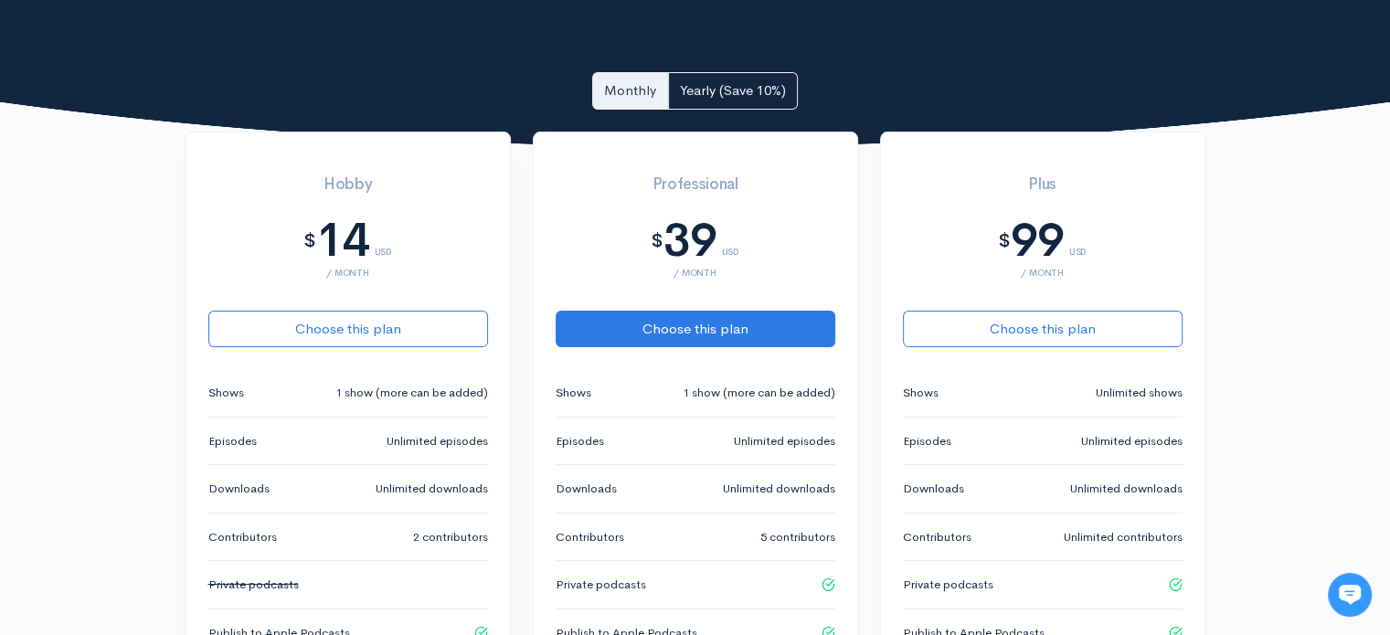
scroll to position [457, 0]
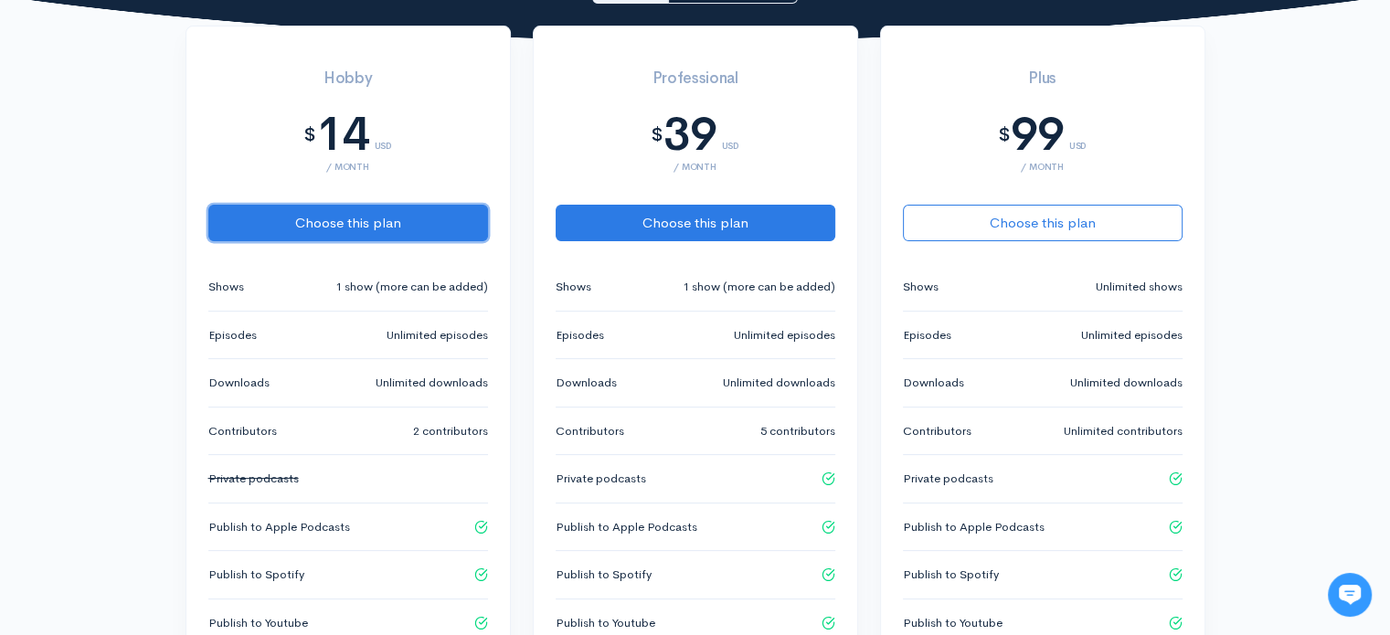
click at [399, 209] on button "Choose this plan" at bounding box center [348, 223] width 280 height 37
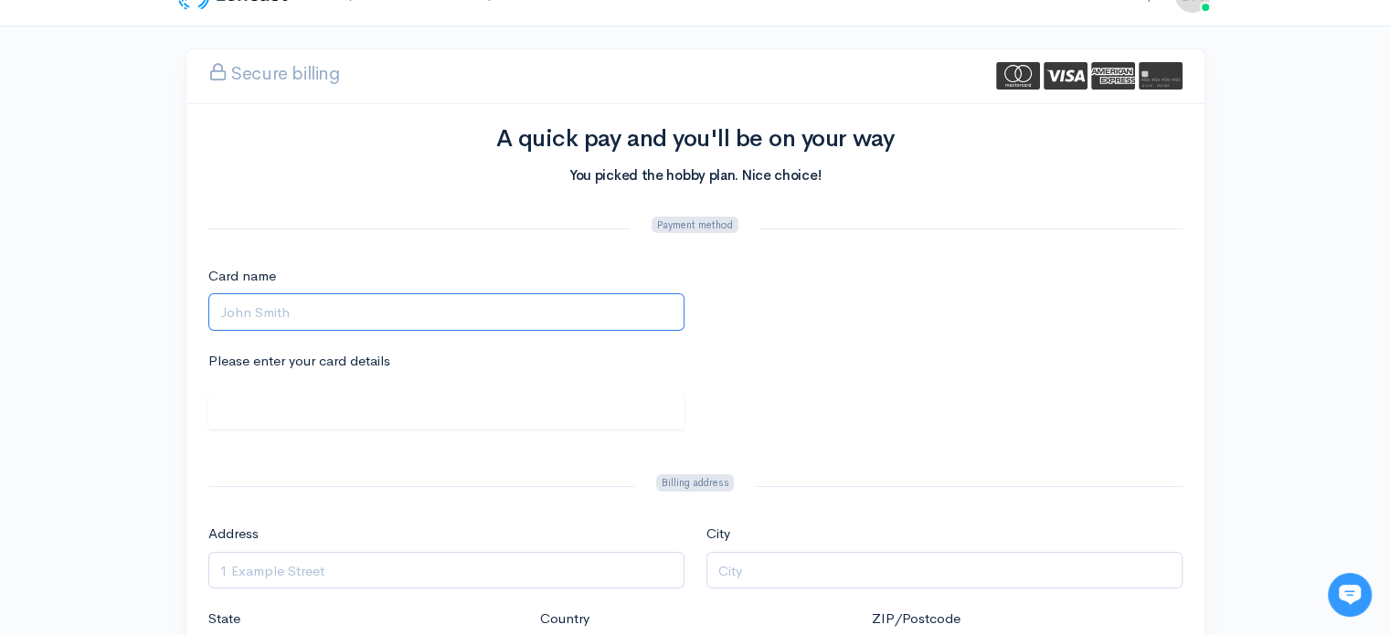
click at [322, 326] on input "Card name" at bounding box center [446, 311] width 476 height 37
type input "Daniel Camp"
click at [826, 351] on div "Please enter your card details" at bounding box center [695, 401] width 996 height 100
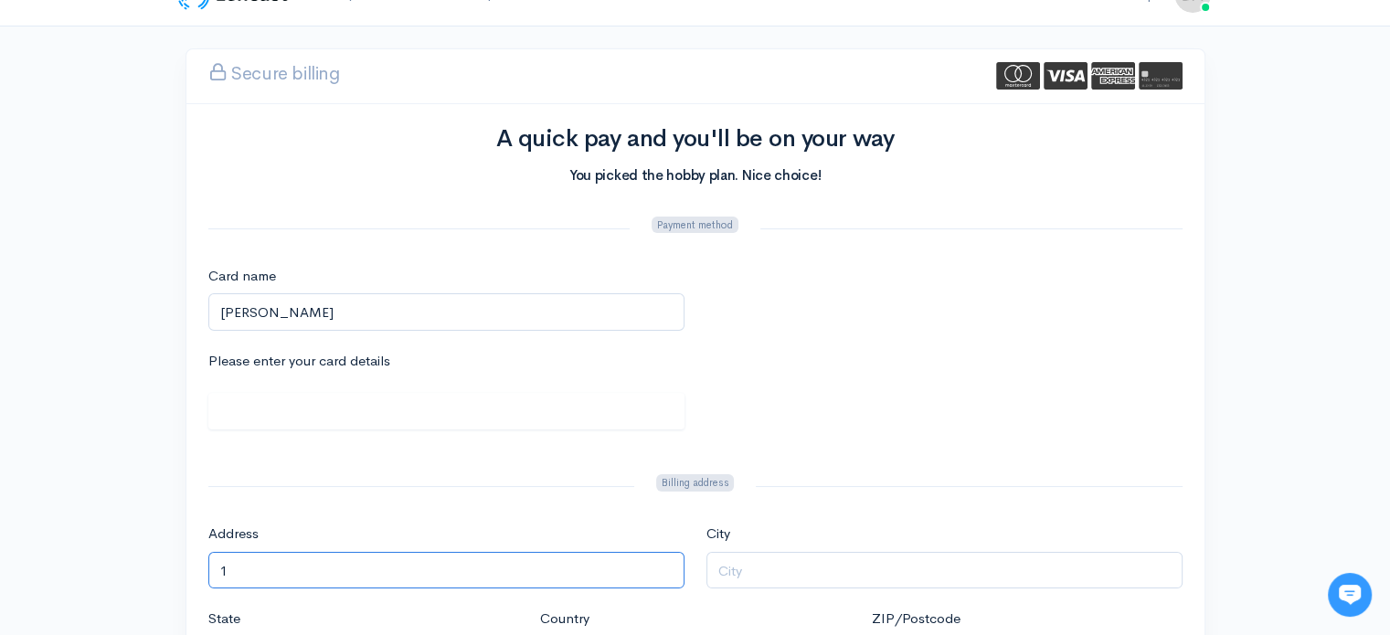
type input "1847 MICHEL DELVING RD"
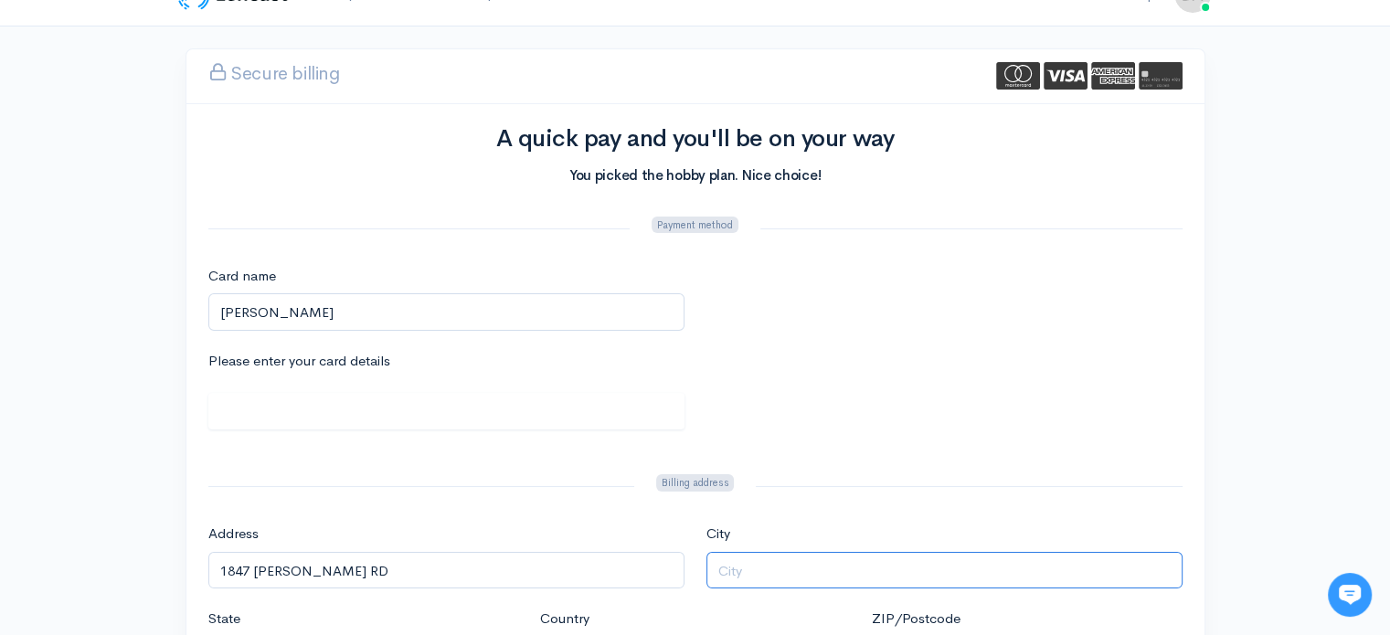
type input "Baton Rouge"
type input "LA"
type input "70810"
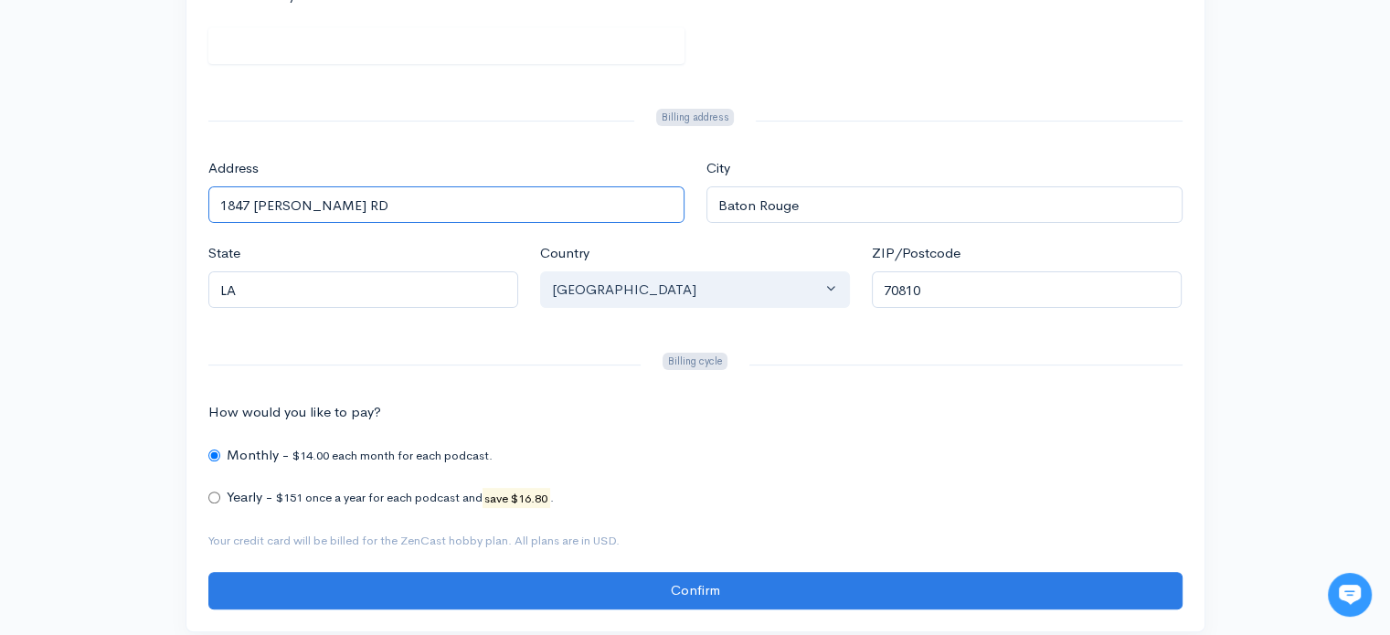
scroll to position [373, 0]
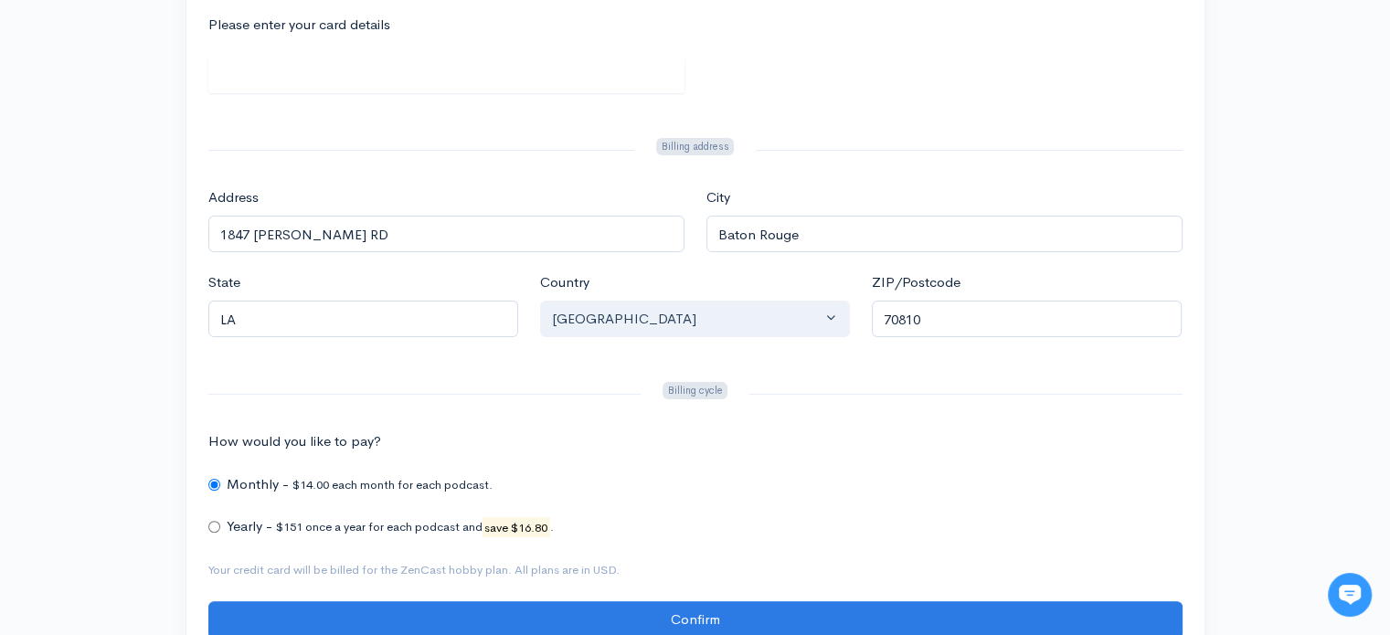
click at [885, 396] on div at bounding box center [966, 394] width 454 height 30
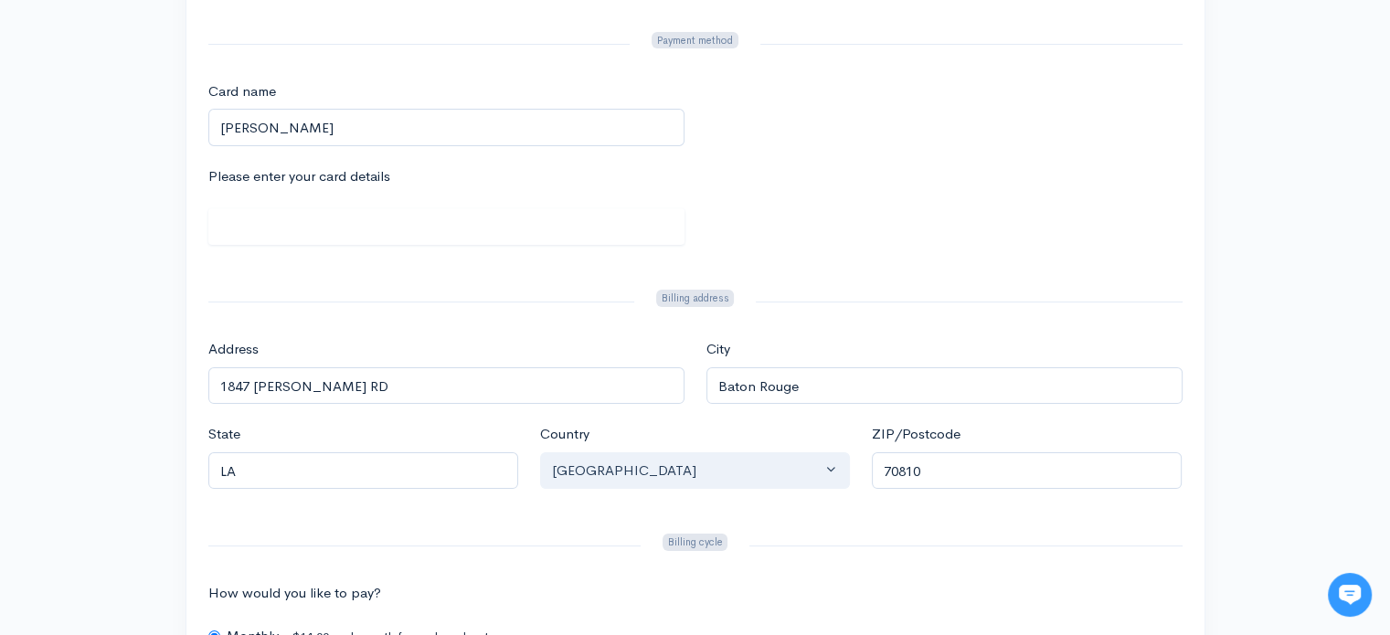
scroll to position [526, 0]
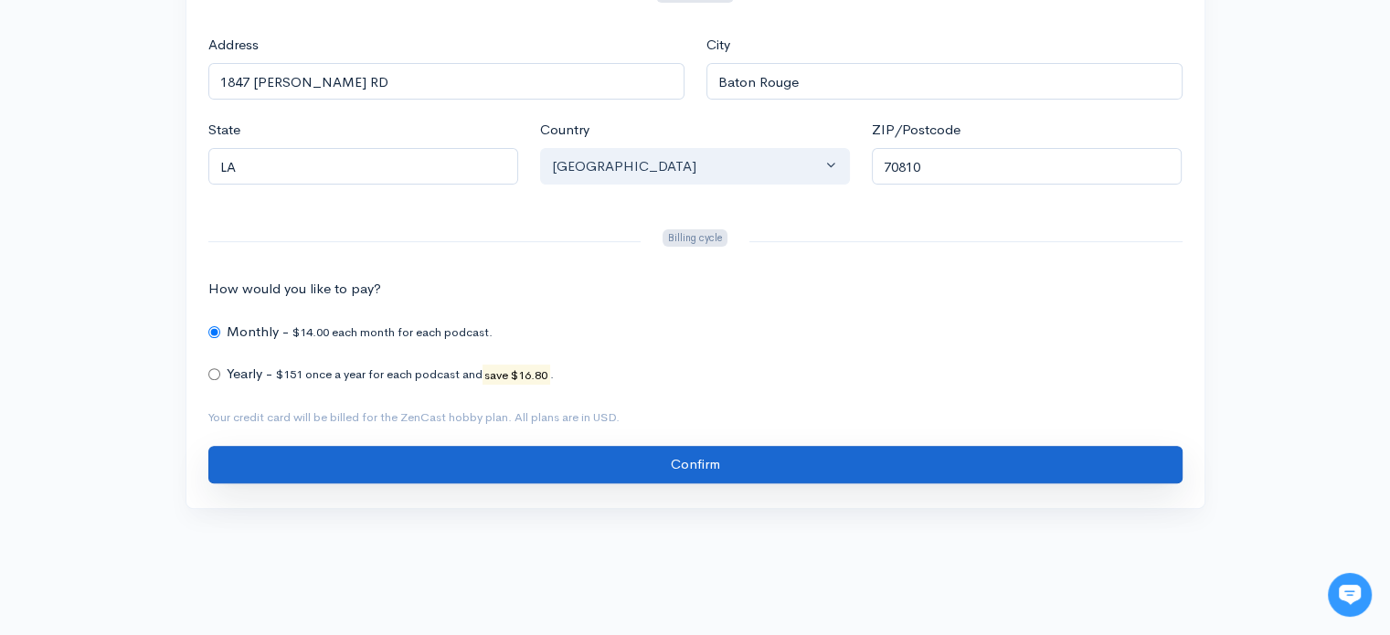
click at [742, 470] on input "Confirm" at bounding box center [695, 464] width 975 height 37
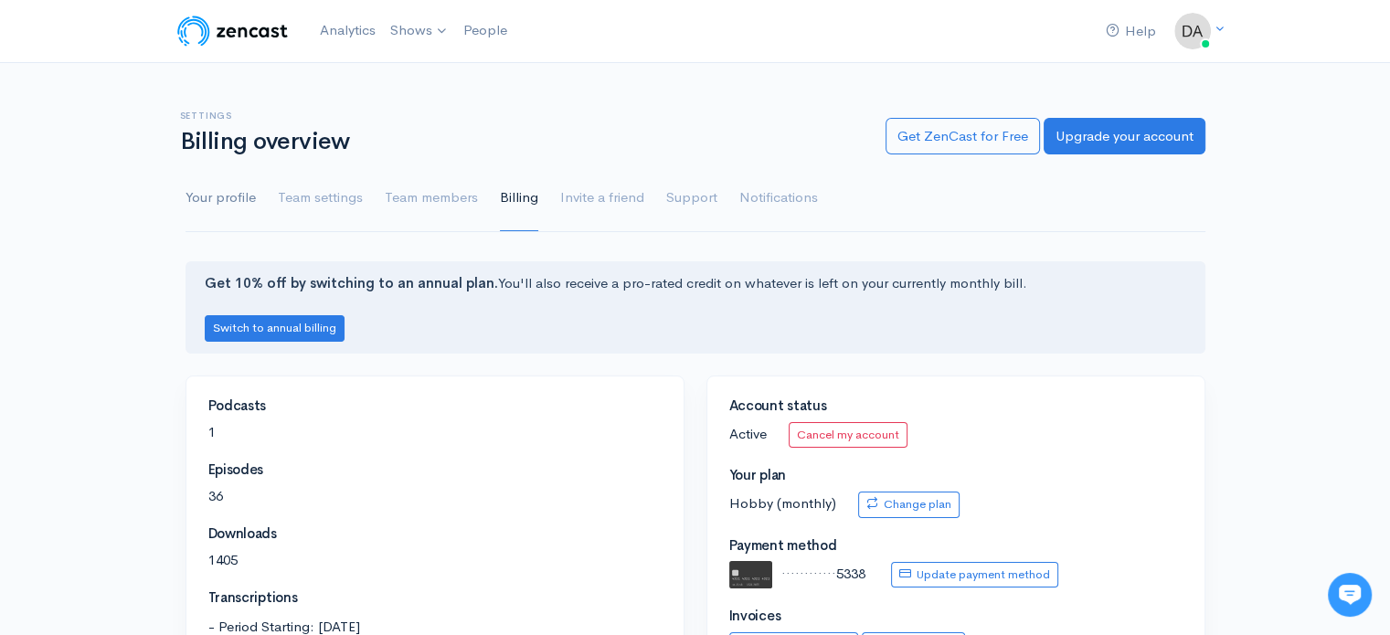
click at [231, 196] on link "Your profile" at bounding box center [221, 198] width 70 height 66
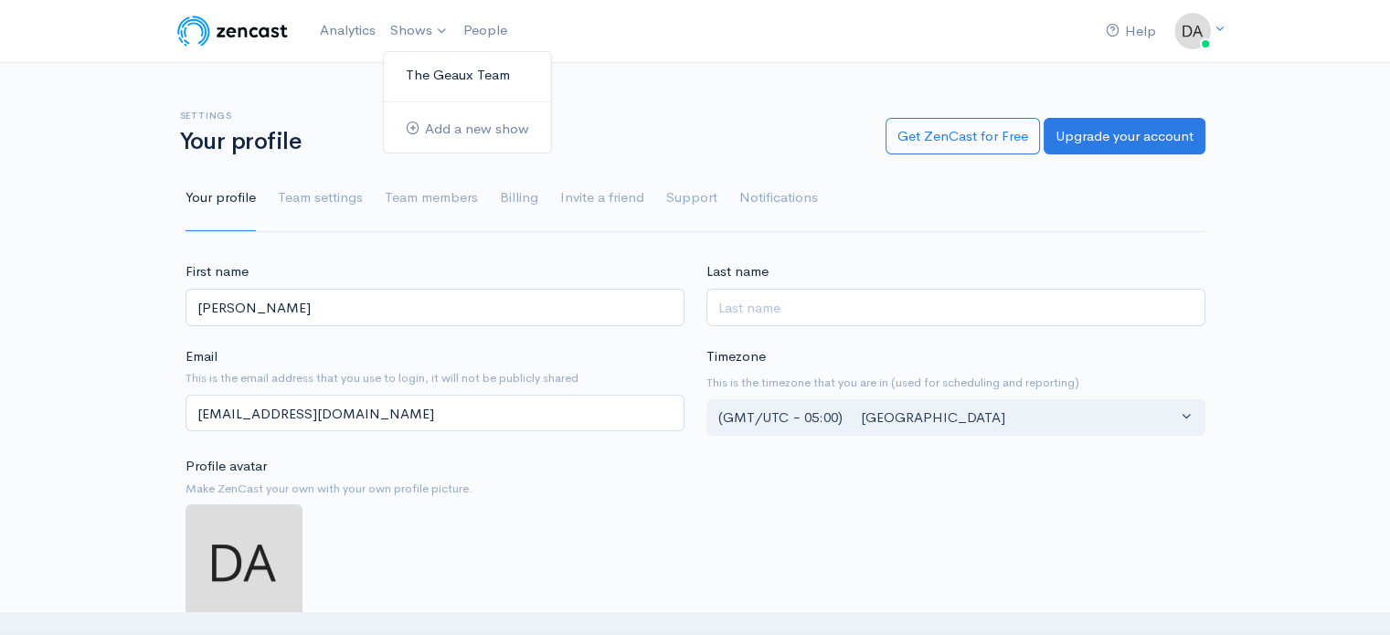
click at [405, 64] on link "The Geaux Team" at bounding box center [467, 75] width 167 height 32
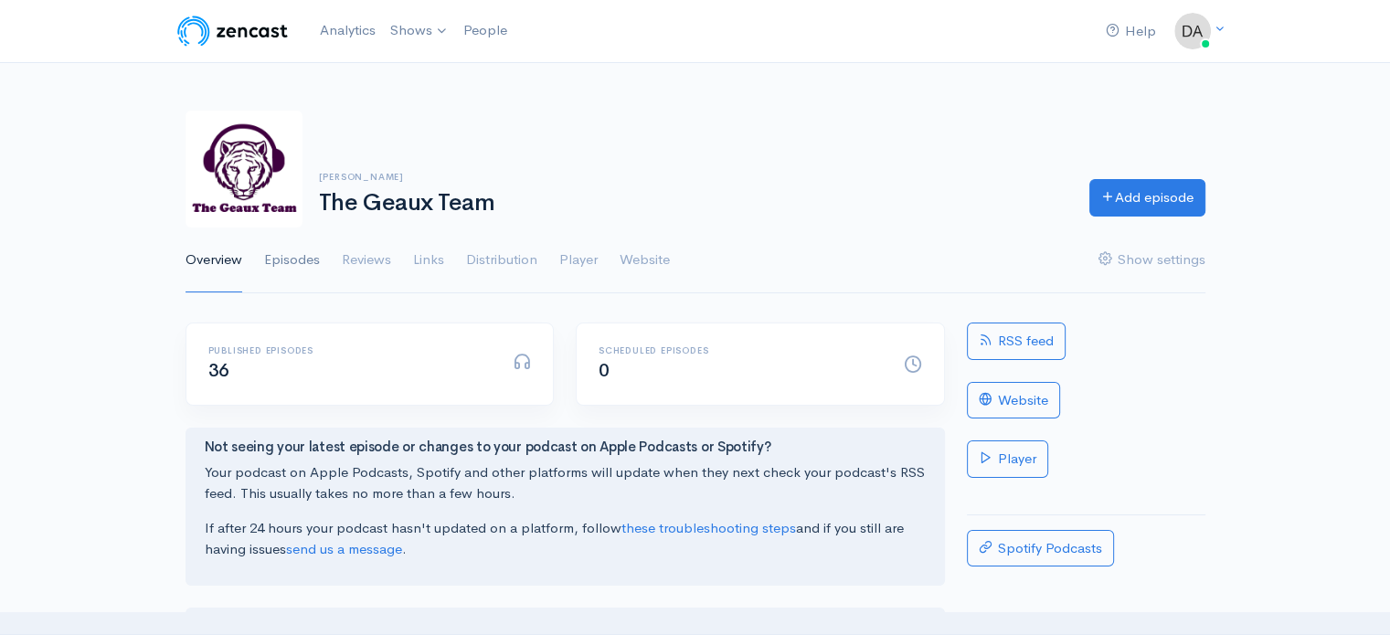
click at [307, 260] on link "Episodes" at bounding box center [292, 261] width 56 height 66
